Goal: Task Accomplishment & Management: Use online tool/utility

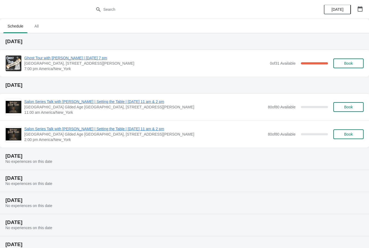
click at [39, 58] on span "Ghost Tour with [PERSON_NAME] | [DATE] 7 pm" at bounding box center [145, 57] width 243 height 5
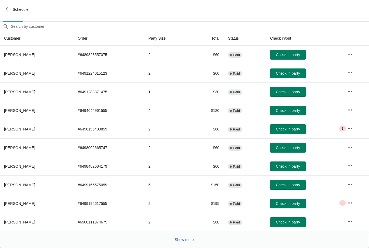
scroll to position [44, 0]
click at [180, 242] on span "Show more" at bounding box center [184, 240] width 19 height 4
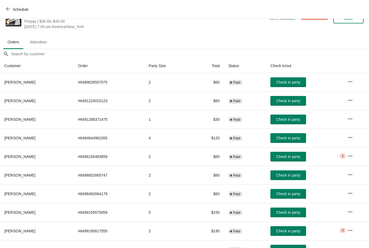
scroll to position [16, 0]
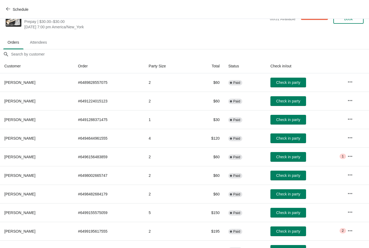
click at [284, 84] on span "Check in party" at bounding box center [288, 82] width 24 height 4
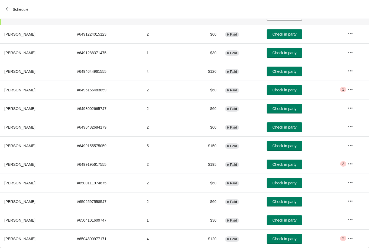
scroll to position [83, 0]
click at [6, 8] on icon "button" at bounding box center [8, 9] width 4 height 4
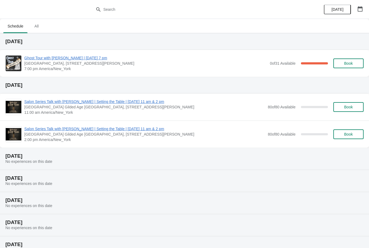
click at [43, 59] on span "Ghost Tour with [PERSON_NAME] | [DATE] 7 pm" at bounding box center [145, 57] width 243 height 5
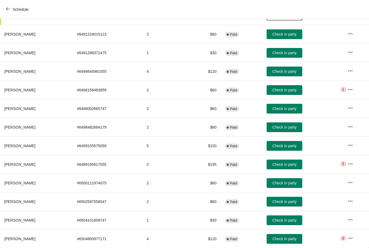
scroll to position [83, 0]
click at [291, 169] on button "Check in party" at bounding box center [285, 165] width 36 height 10
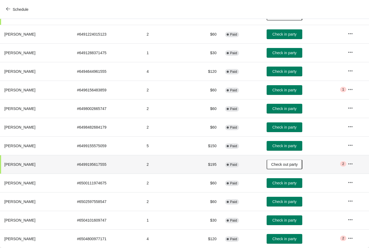
click at [283, 69] on span "Check in party" at bounding box center [284, 71] width 24 height 4
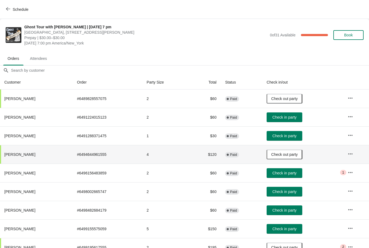
scroll to position [0, 0]
click at [4, 9] on button "Schedule" at bounding box center [18, 10] width 30 height 10
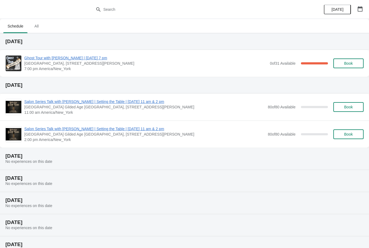
click at [50, 60] on span "Ghost Tour with [PERSON_NAME] | [DATE] 7 pm" at bounding box center [145, 57] width 243 height 5
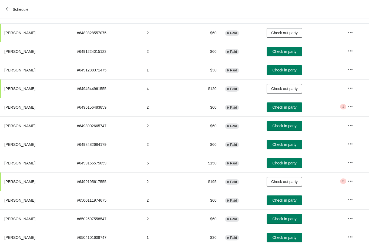
scroll to position [66, 0]
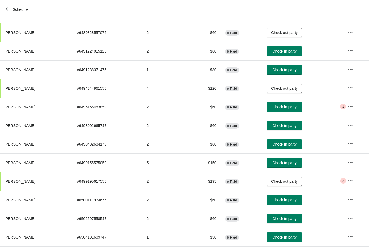
click at [283, 109] on span "Check in party" at bounding box center [284, 107] width 24 height 4
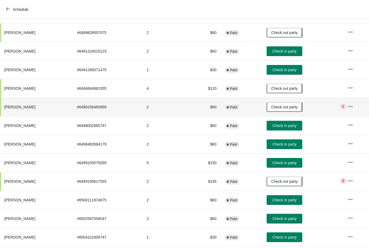
click at [282, 123] on button "Check in party" at bounding box center [285, 126] width 36 height 10
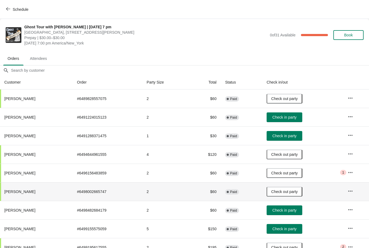
scroll to position [0, 0]
click at [345, 39] on button "Book" at bounding box center [348, 35] width 30 height 10
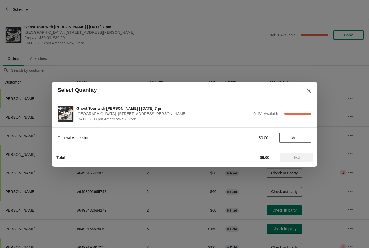
click at [296, 139] on span "Add" at bounding box center [295, 138] width 7 height 4
click at [294, 157] on span "Next" at bounding box center [296, 158] width 8 height 4
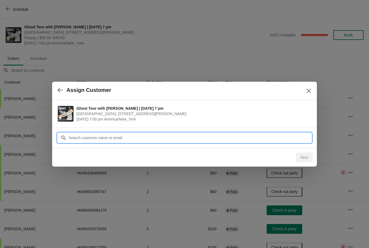
click at [103, 137] on input "Customer" at bounding box center [189, 138] width 243 height 10
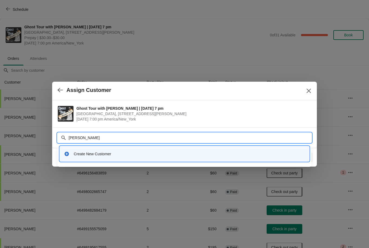
type input "Ashley clark"
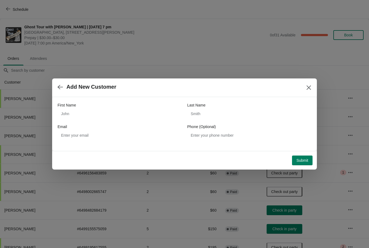
click at [296, 159] on span "Submit" at bounding box center [302, 161] width 12 height 4
click at [62, 88] on icon "button" at bounding box center [60, 87] width 5 height 5
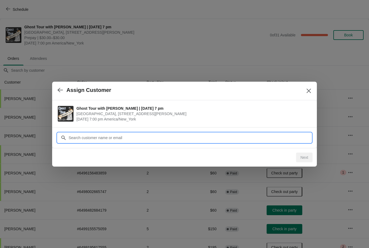
click at [118, 138] on input "Customer" at bounding box center [189, 138] width 243 height 10
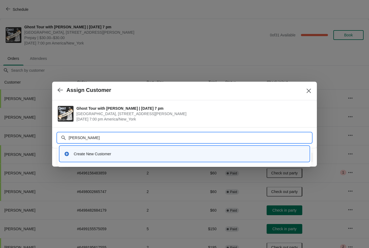
type input "Ashley clark"
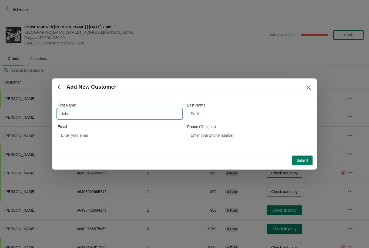
click at [94, 115] on input "First Name" at bounding box center [120, 114] width 124 height 10
type input "Ashley"
click at [204, 116] on input "Last Name" at bounding box center [249, 114] width 124 height 10
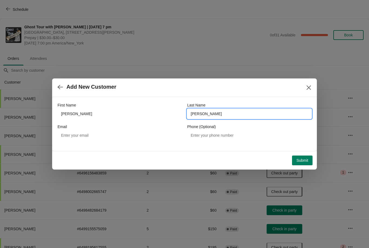
type input "Clark"
click at [297, 160] on span "Submit" at bounding box center [302, 161] width 12 height 4
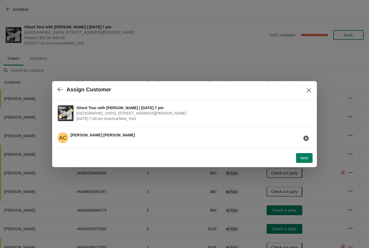
click at [303, 159] on span "Next" at bounding box center [304, 158] width 8 height 4
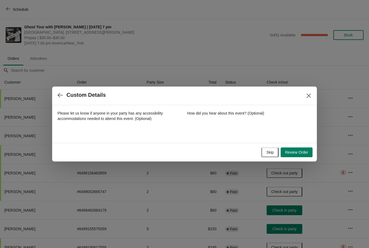
click at [295, 152] on span "Review Order" at bounding box center [296, 152] width 23 height 4
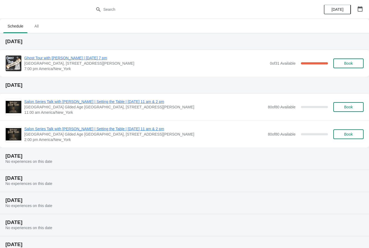
click at [43, 58] on span "Ghost Tour with [PERSON_NAME] | [DATE] 7 pm" at bounding box center [145, 57] width 243 height 5
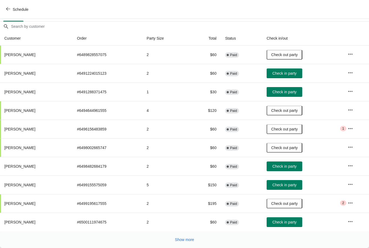
scroll to position [44, 0]
click at [179, 239] on span "Show more" at bounding box center [184, 240] width 19 height 4
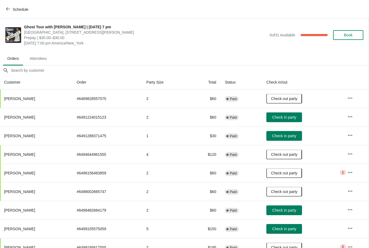
scroll to position [0, 0]
click at [282, 114] on button "Check in party" at bounding box center [284, 118] width 36 height 10
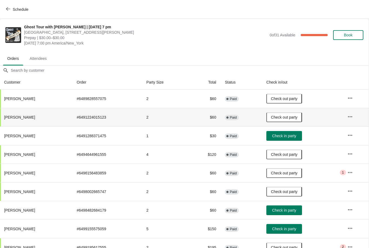
click at [283, 135] on span "Check in party" at bounding box center [284, 136] width 24 height 4
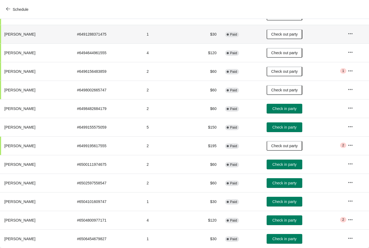
scroll to position [102, 0]
click at [286, 200] on span "Check in party" at bounding box center [284, 202] width 24 height 4
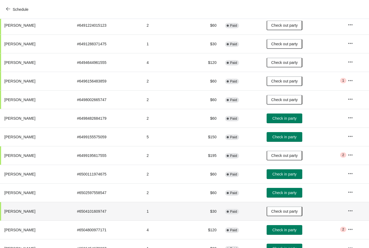
scroll to position [92, 0]
click at [281, 137] on span "Check in party" at bounding box center [284, 137] width 24 height 4
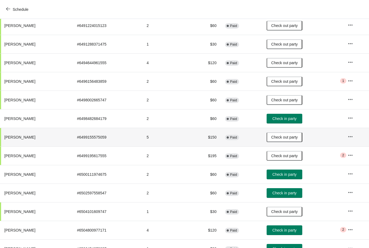
click at [289, 194] on span "Check in party" at bounding box center [284, 193] width 24 height 4
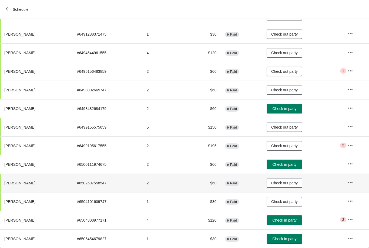
scroll to position [102, 0]
click at [284, 111] on span "Check in party" at bounding box center [284, 109] width 24 height 4
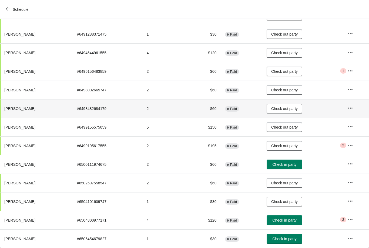
click at [283, 219] on span "Check in party" at bounding box center [284, 220] width 24 height 4
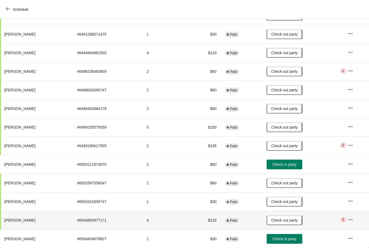
click at [291, 240] on span "Check in party" at bounding box center [284, 239] width 24 height 4
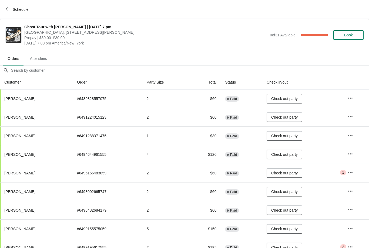
scroll to position [0, 0]
